Goal: Information Seeking & Learning: Find specific fact

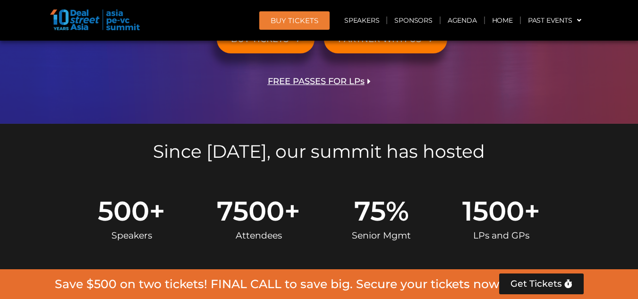
scroll to position [330, 0]
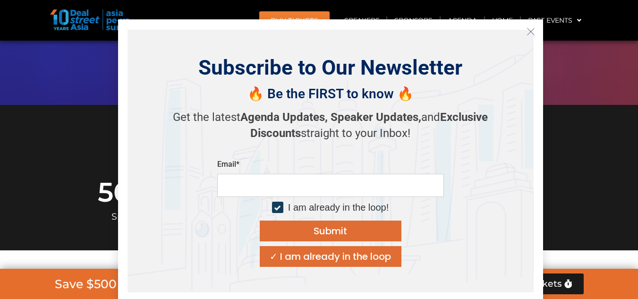
click at [528, 34] on icon "Close" at bounding box center [530, 31] width 8 height 8
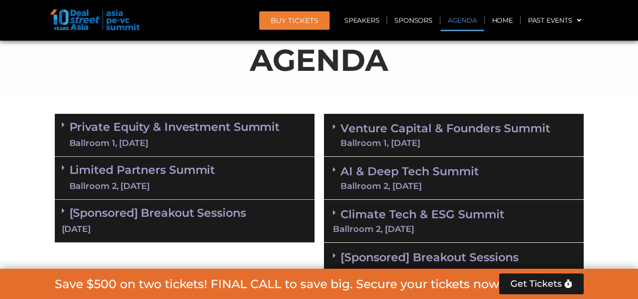
scroll to position [566, 0]
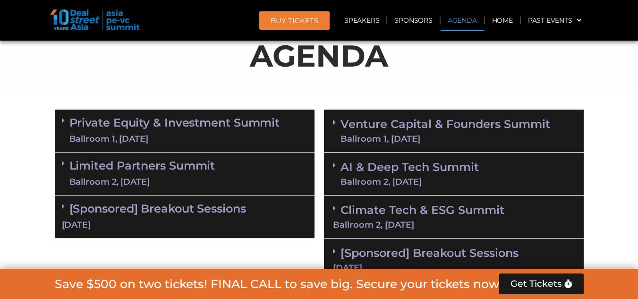
click at [193, 174] on link "Limited Partners [GEOGRAPHIC_DATA] 2, [DATE]" at bounding box center [142, 174] width 146 height 28
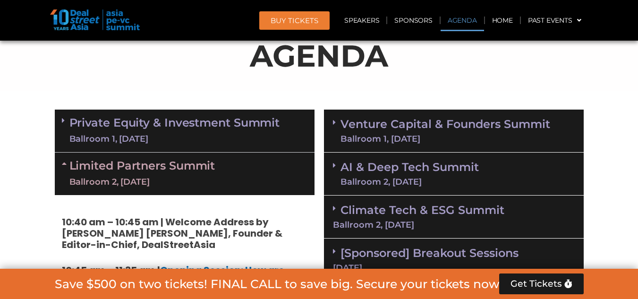
click at [211, 139] on div "Ballroom 1, [DATE]" at bounding box center [174, 139] width 211 height 12
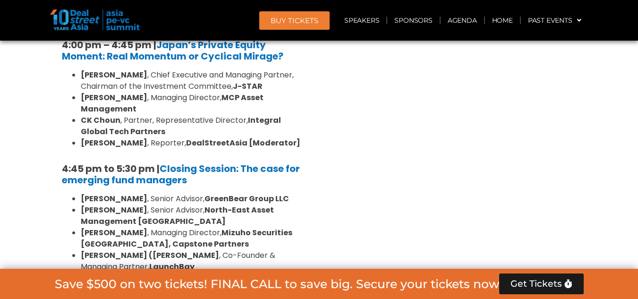
scroll to position [2974, 0]
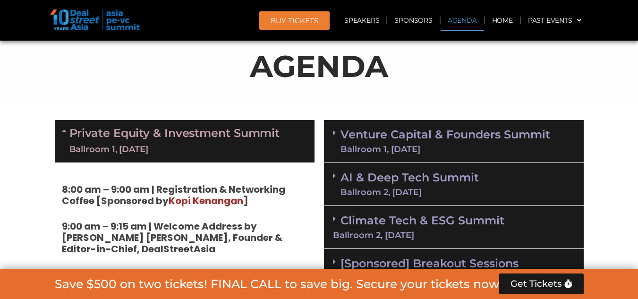
scroll to position [566, 0]
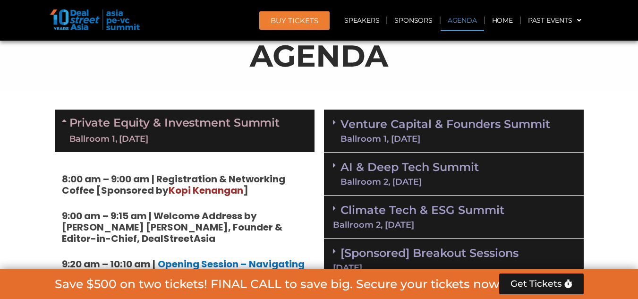
click at [410, 176] on link "AI & Deep Tech Summit Ballroom 2, [DATE]" at bounding box center [409, 173] width 138 height 25
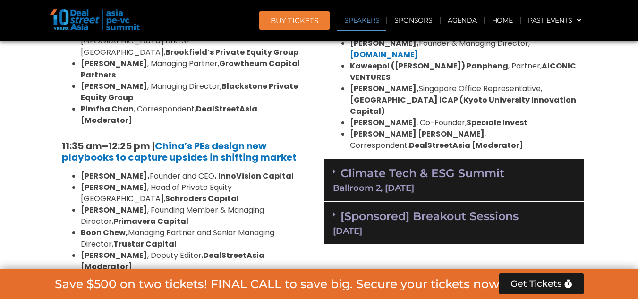
scroll to position [1086, 0]
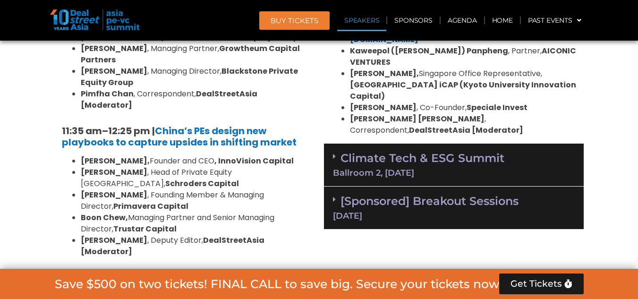
click at [394, 194] on link "[Sponsored] Breakout Sessions [DATE]" at bounding box center [454, 207] width 242 height 26
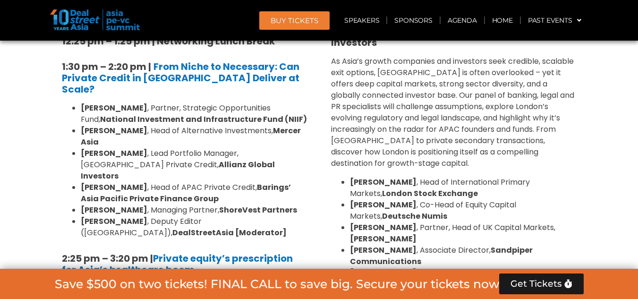
scroll to position [1369, 0]
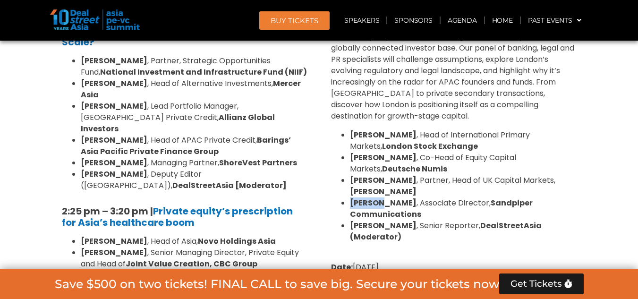
drag, startPoint x: 381, startPoint y: 171, endPoint x: 351, endPoint y: 173, distance: 30.8
click at [351, 197] on span "[PERSON_NAME] , Associate Director, Sandpiper Communications" at bounding box center [441, 208] width 183 height 22
click at [472, 220] on span "[PERSON_NAME] , Senior Reporter, DealStreetAsia (Moderator)" at bounding box center [446, 231] width 192 height 22
drag, startPoint x: 456, startPoint y: 169, endPoint x: 565, endPoint y: 167, distance: 108.6
click at [569, 197] on li "[PERSON_NAME] , Associate Director, Sandpiper Communications" at bounding box center [463, 208] width 227 height 23
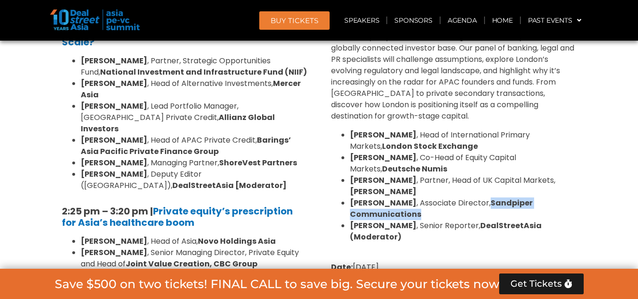
copy strong "Sandpiper Communications"
drag, startPoint x: 351, startPoint y: 170, endPoint x: 575, endPoint y: 171, distance: 223.7
click at [575, 197] on li "[PERSON_NAME] , Associate Director, Sandpiper Communications" at bounding box center [463, 208] width 227 height 23
click at [518, 243] on p at bounding box center [453, 248] width 245 height 11
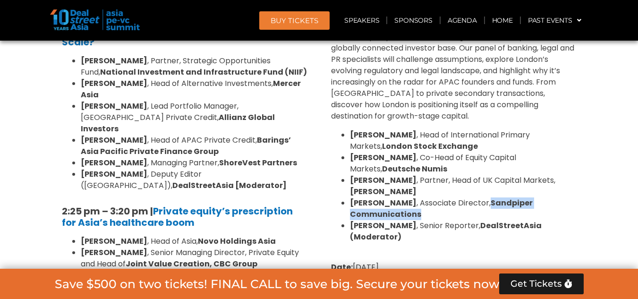
drag, startPoint x: 574, startPoint y: 167, endPoint x: 495, endPoint y: 169, distance: 79.3
click at [458, 197] on li "[PERSON_NAME] , Associate Director, Sandpiper Communications" at bounding box center [463, 208] width 227 height 23
copy strong "Sandpiper Communications"
click at [457, 197] on strong "Sandpiper Communications" at bounding box center [441, 208] width 183 height 22
drag, startPoint x: 351, startPoint y: 171, endPoint x: 576, endPoint y: 173, distance: 225.2
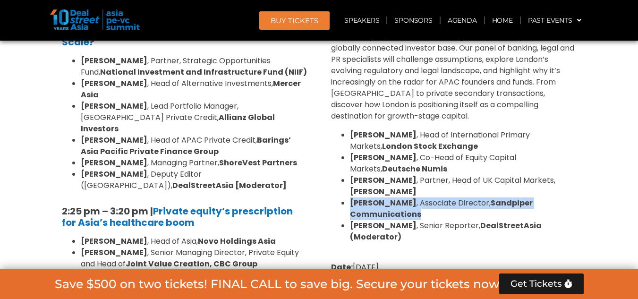
click at [576, 197] on li "[PERSON_NAME] , Associate Director, Sandpiper Communications" at bounding box center [463, 208] width 227 height 23
copy span "[PERSON_NAME] , Associate Director, Sandpiper Communications"
